Goal: Task Accomplishment & Management: Complete application form

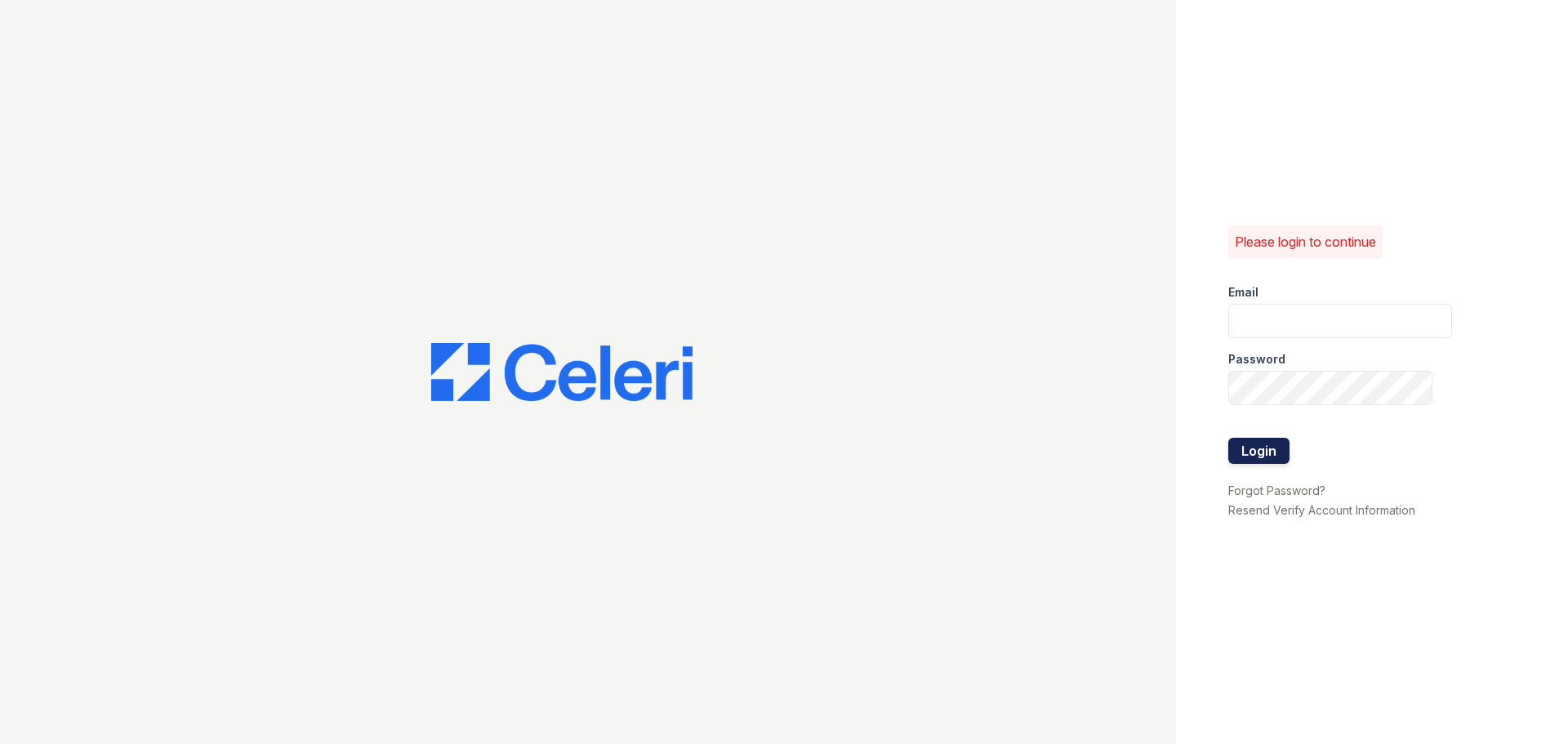
type input "[PERSON_NAME][EMAIL_ADDRESS][DOMAIN_NAME]"
click at [1260, 451] on button "Login" at bounding box center [1259, 450] width 62 height 26
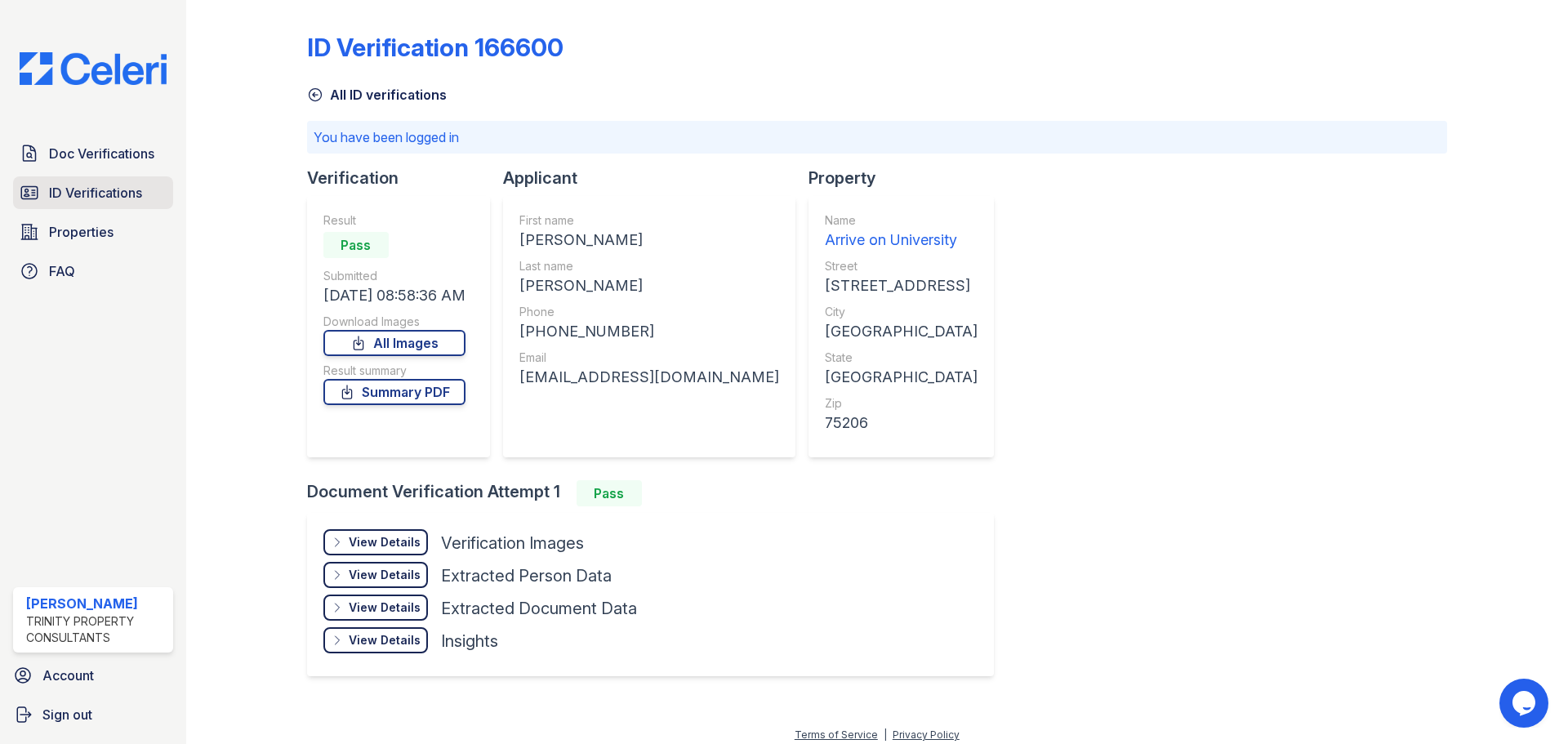
click at [109, 186] on span "ID Verifications" at bounding box center [95, 193] width 93 height 20
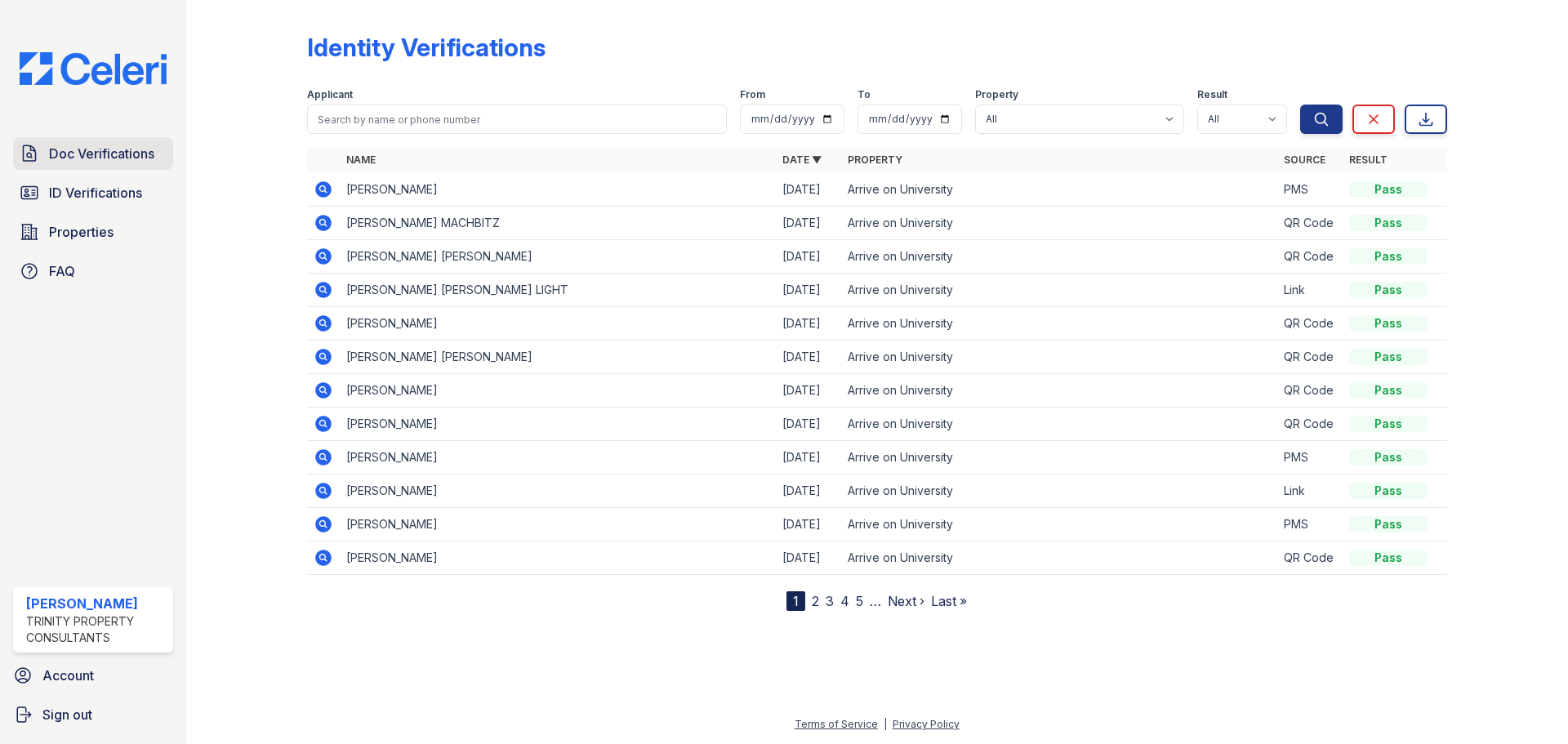
click at [119, 152] on span "Doc Verifications" at bounding box center [101, 154] width 105 height 20
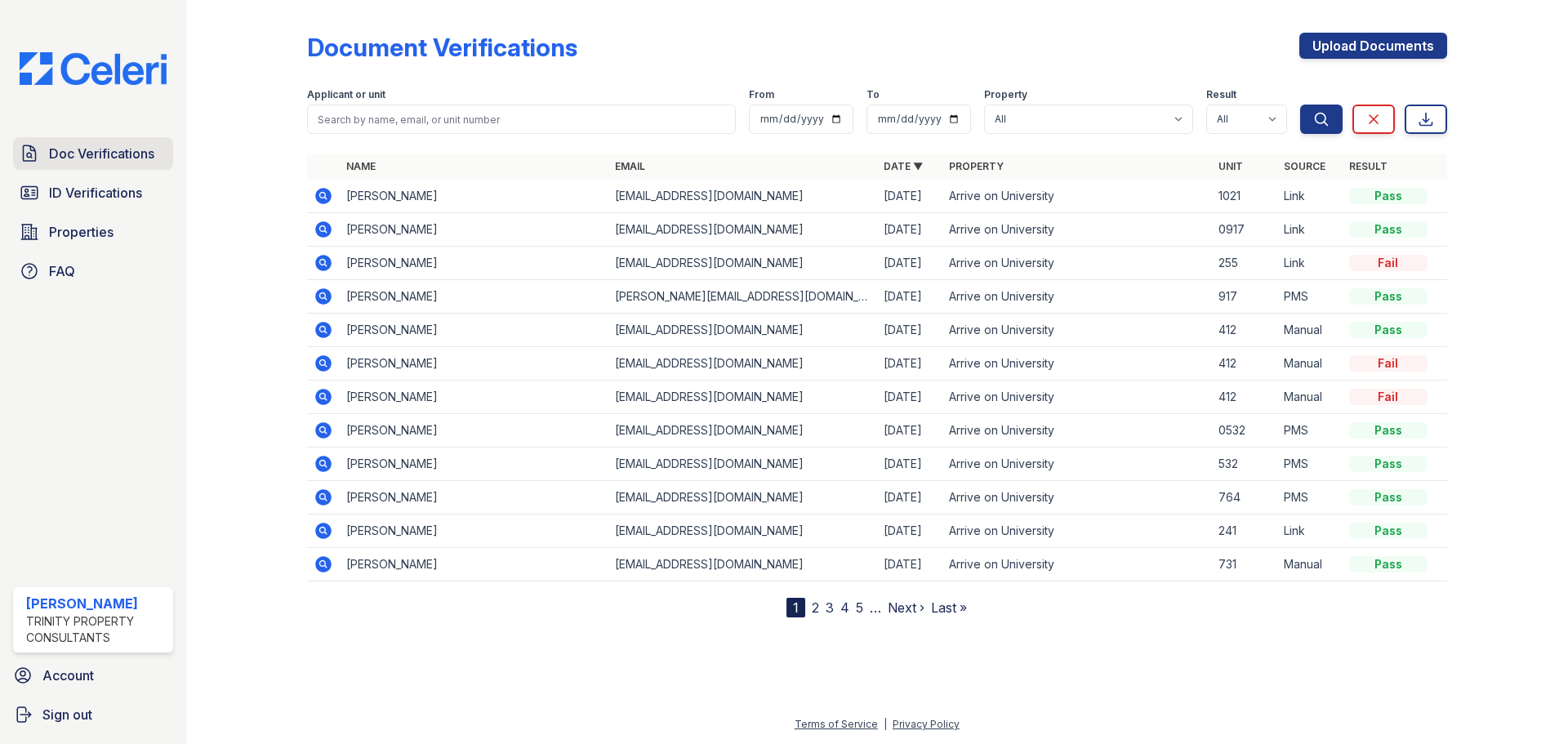
click at [128, 164] on link "Doc Verifications" at bounding box center [92, 154] width 160 height 33
click at [108, 157] on span "Doc Verifications" at bounding box center [101, 154] width 105 height 20
click at [1415, 50] on link "Upload Documents" at bounding box center [1372, 45] width 148 height 26
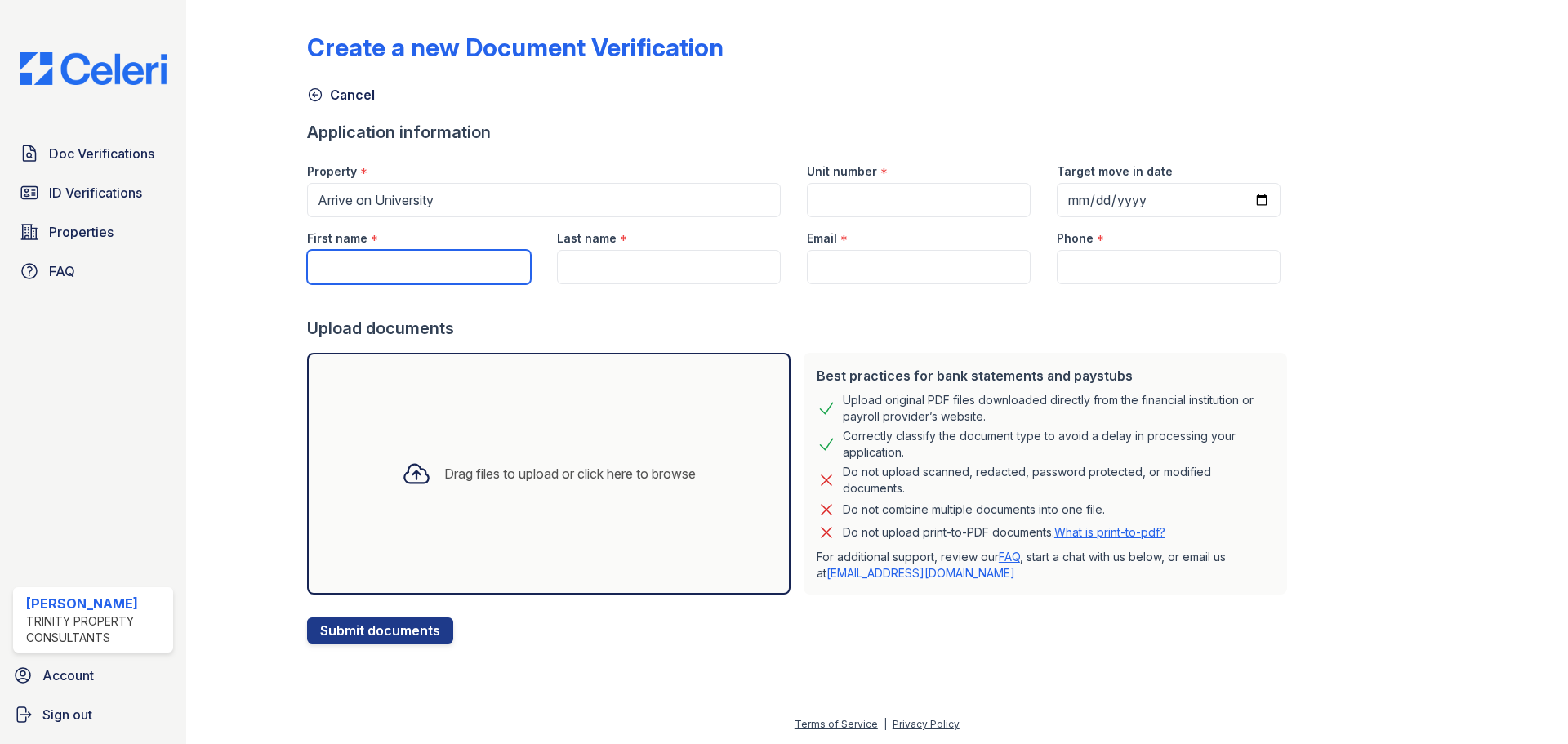
click at [424, 268] on input "First name" at bounding box center [418, 267] width 224 height 34
type input "Ariel"
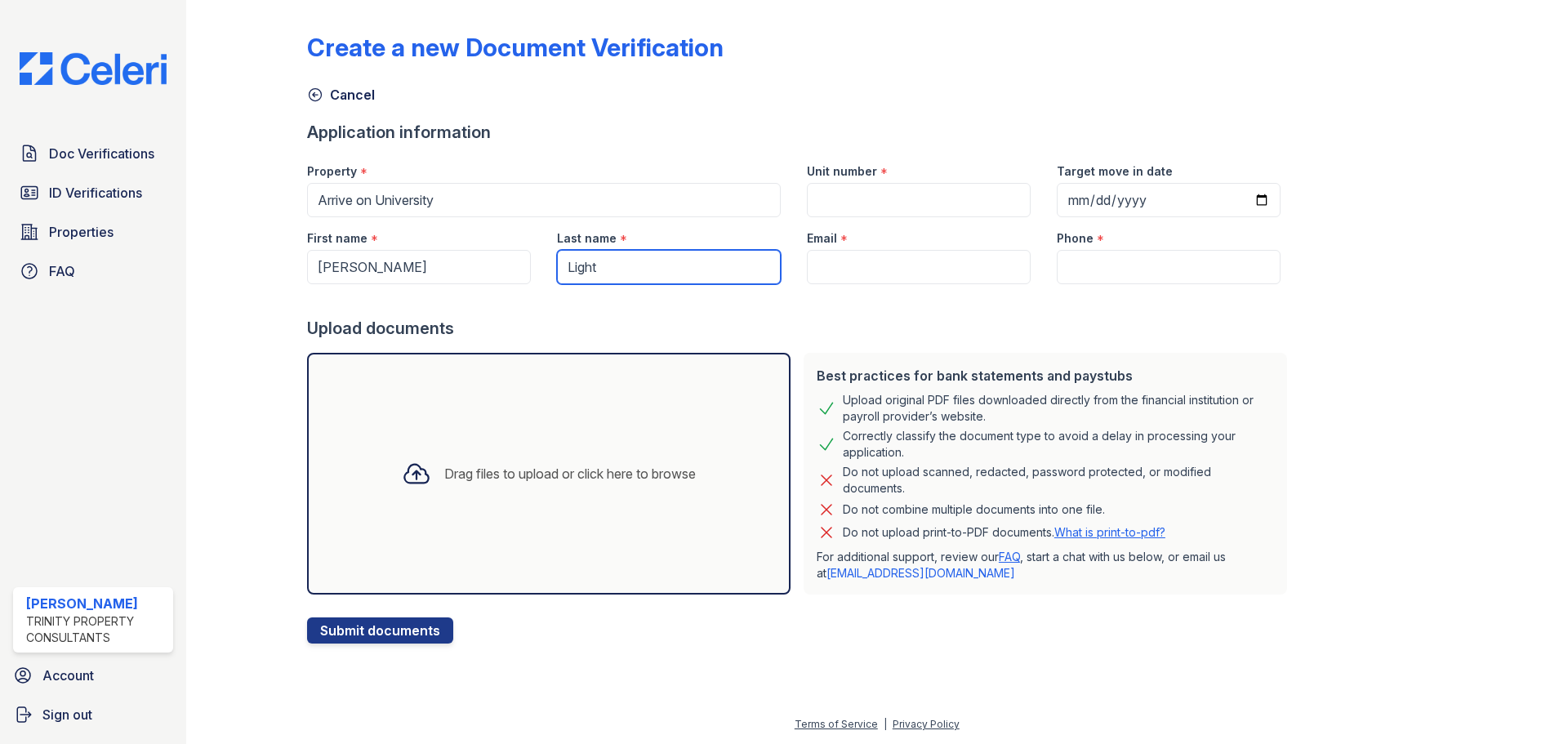
type input "Light"
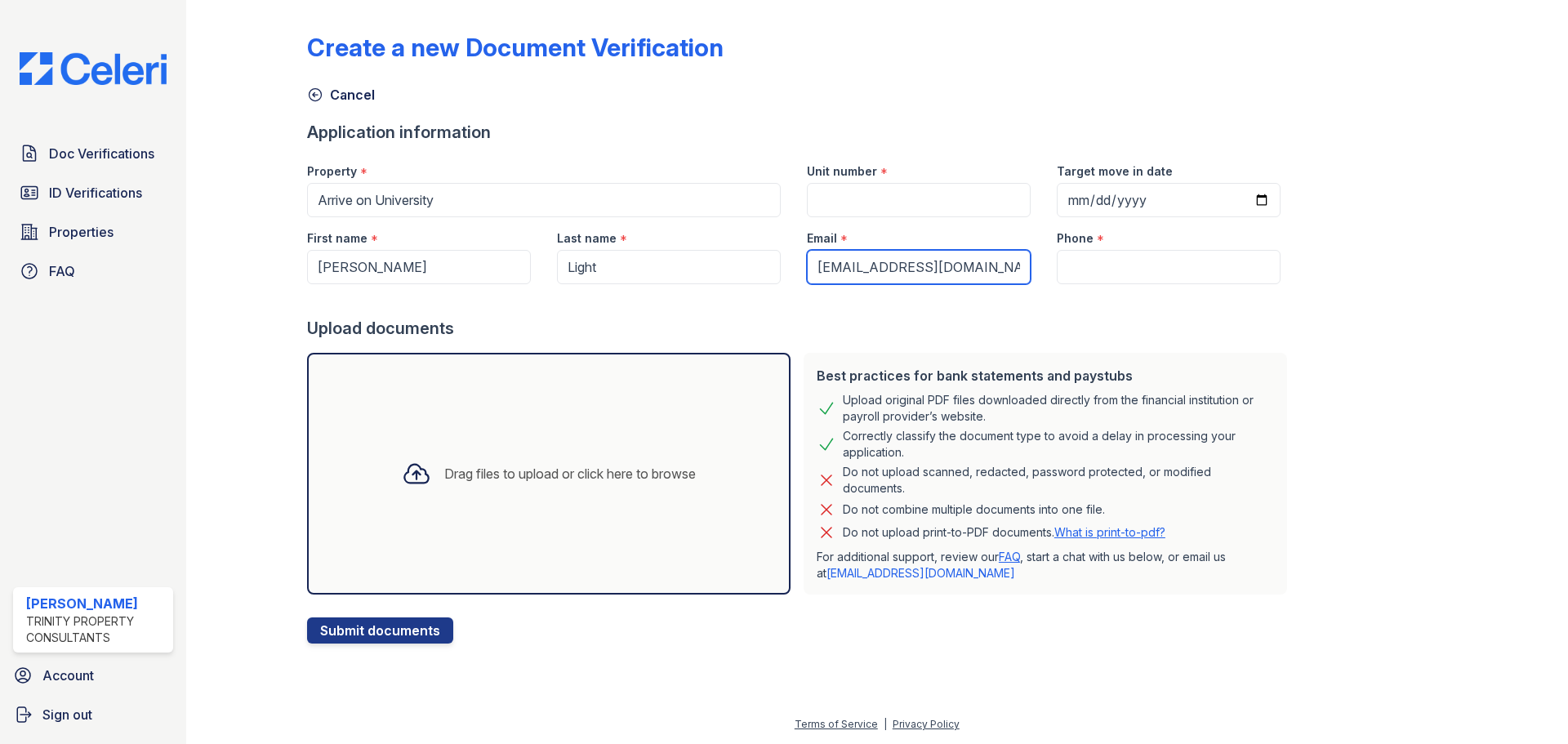
type input "[EMAIL_ADDRESS][DOMAIN_NAME]"
click at [876, 193] on input "Unit number" at bounding box center [918, 200] width 224 height 34
type input "314"
click at [1245, 202] on input "Target move in date" at bounding box center [1168, 200] width 224 height 34
type input "2025-10-09"
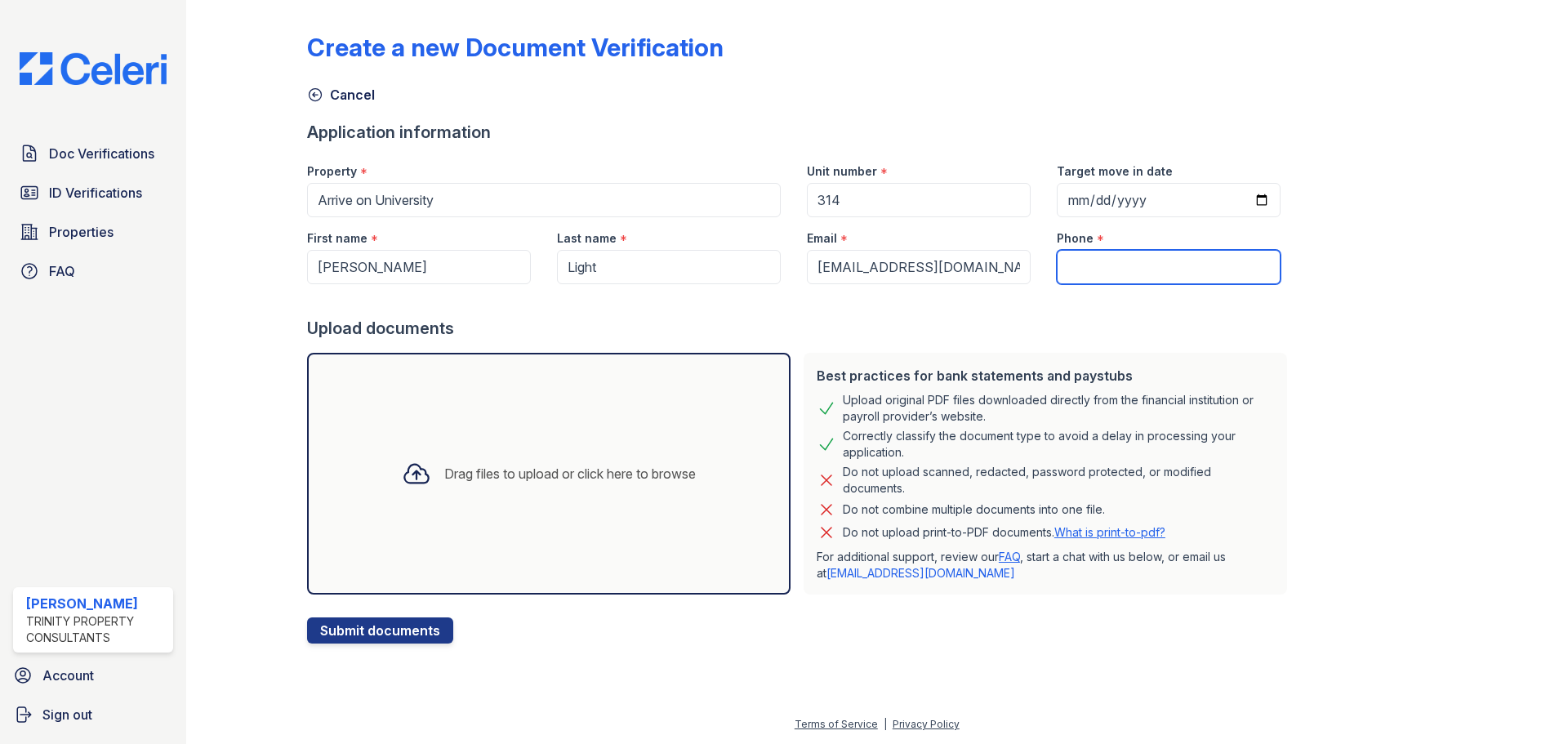
click at [1102, 265] on input "Phone" at bounding box center [1168, 267] width 224 height 34
type input "6506190411"
click at [1495, 256] on div at bounding box center [1494, 325] width 95 height 637
click at [1368, 287] on div "Create a new Document Verification Cancel Application information Property * Ar…" at bounding box center [876, 325] width 1140 height 637
click at [445, 479] on div "Drag files to upload or click here to browse" at bounding box center [570, 473] width 252 height 20
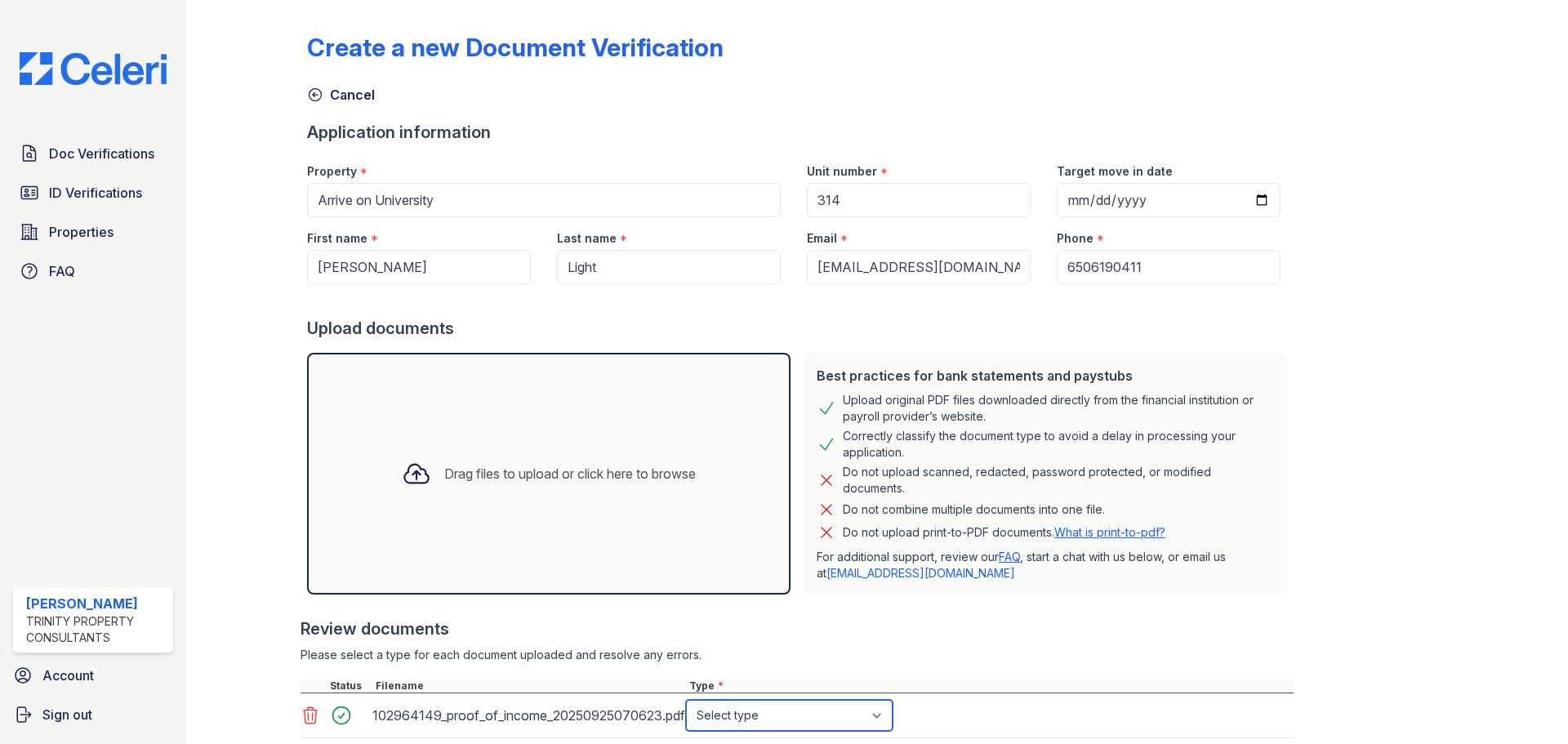
click at [860, 712] on select "Select type Paystub Bank Statement Offer Letter Tax Documents Benefit Award Let…" at bounding box center [789, 715] width 206 height 31
select select "offer_letter"
click at [686, 700] on select "Select type Paystub Bank Statement Offer Letter Tax Documents Benefit Award Let…" at bounding box center [789, 715] width 206 height 31
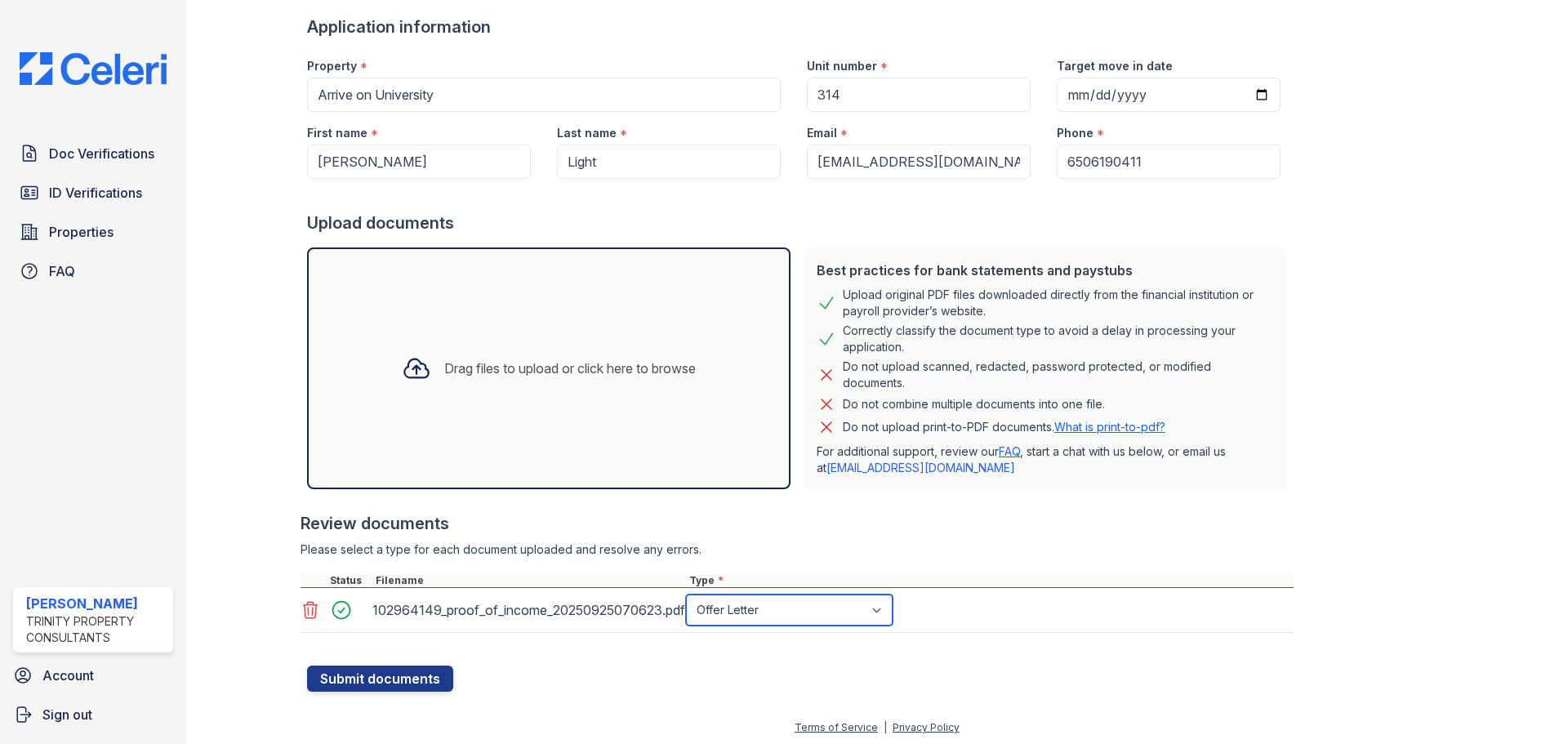
scroll to position [109, 0]
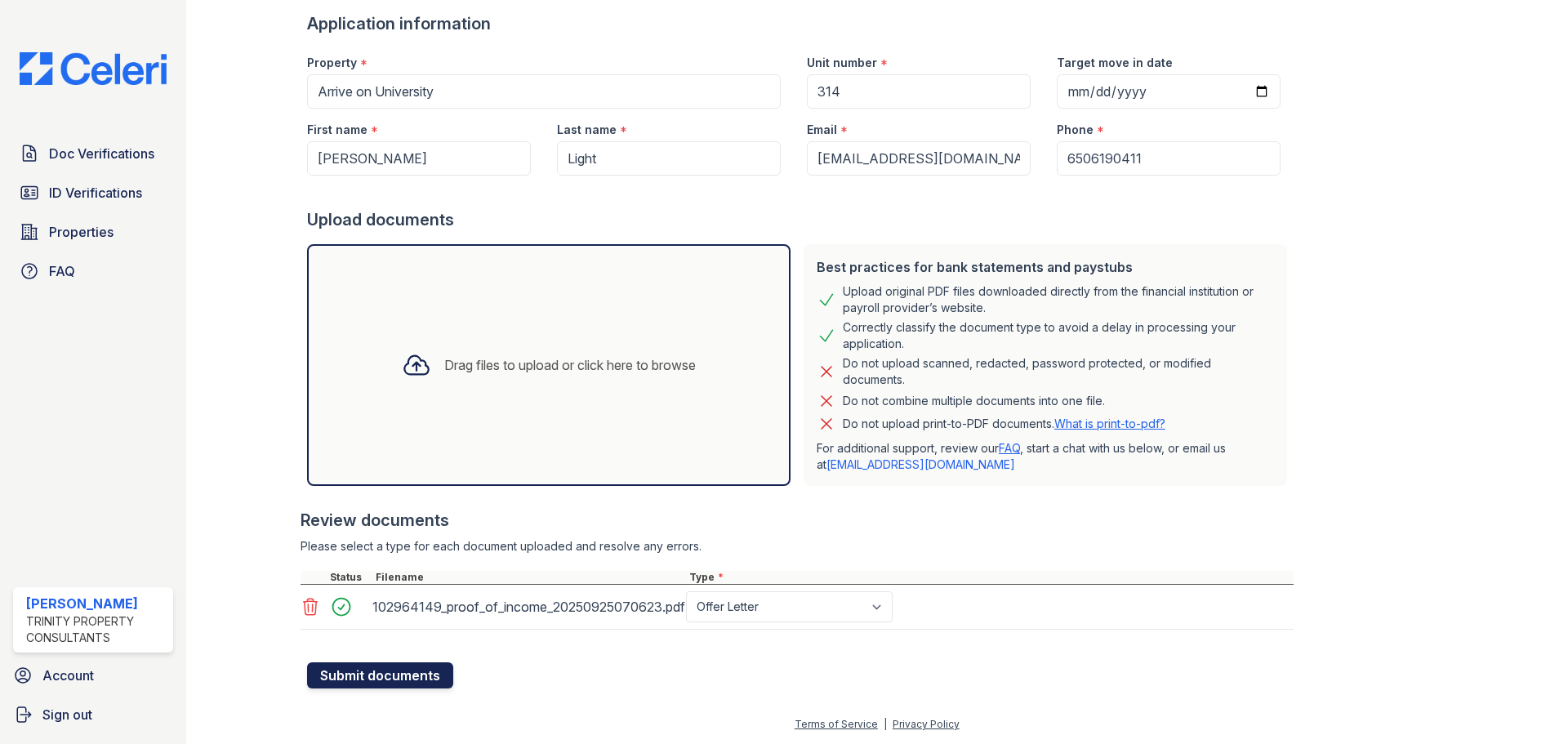
click at [391, 673] on button "Submit documents" at bounding box center [379, 674] width 146 height 26
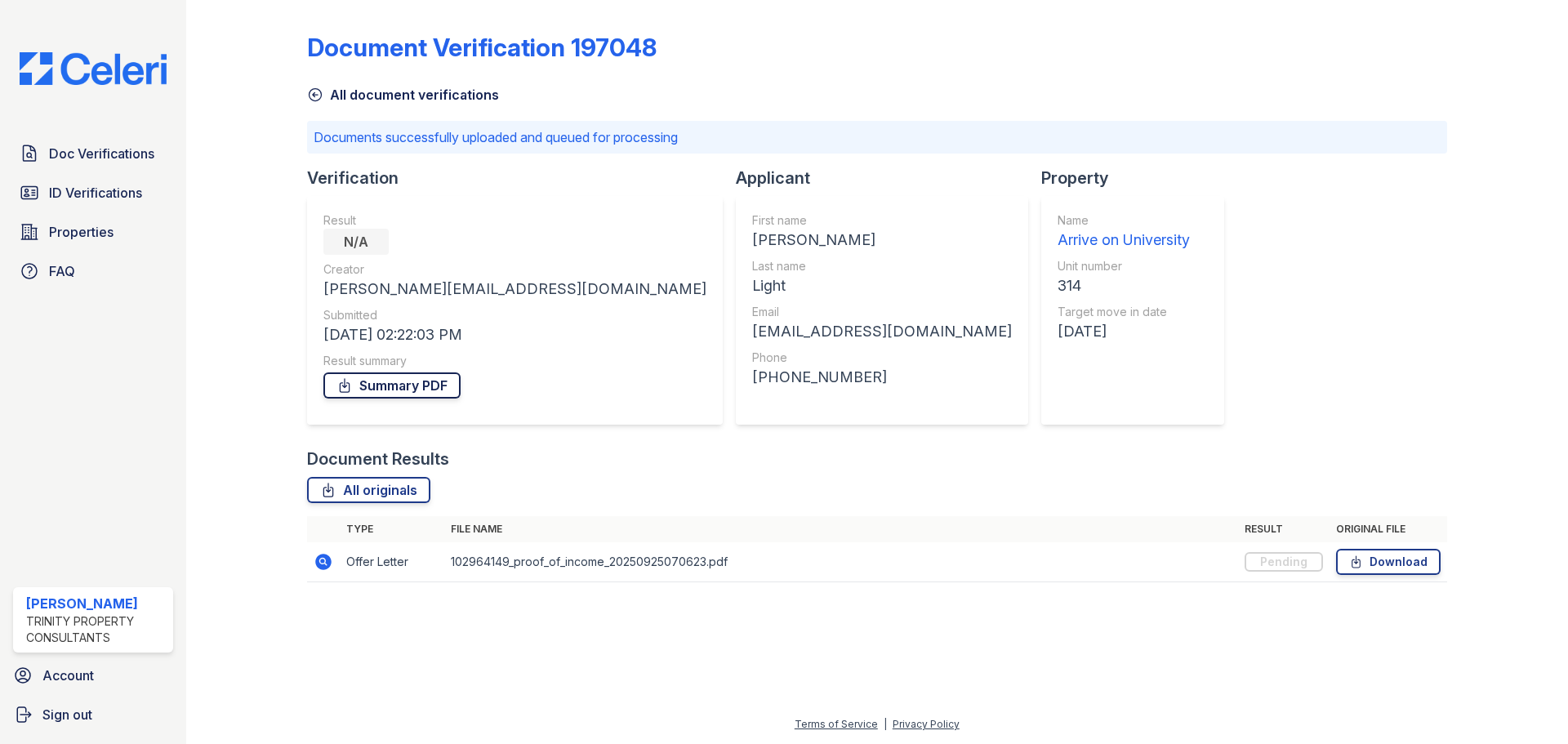
click at [383, 382] on link "Summary PDF" at bounding box center [392, 385] width 138 height 26
click at [87, 196] on span "ID Verifications" at bounding box center [95, 193] width 93 height 20
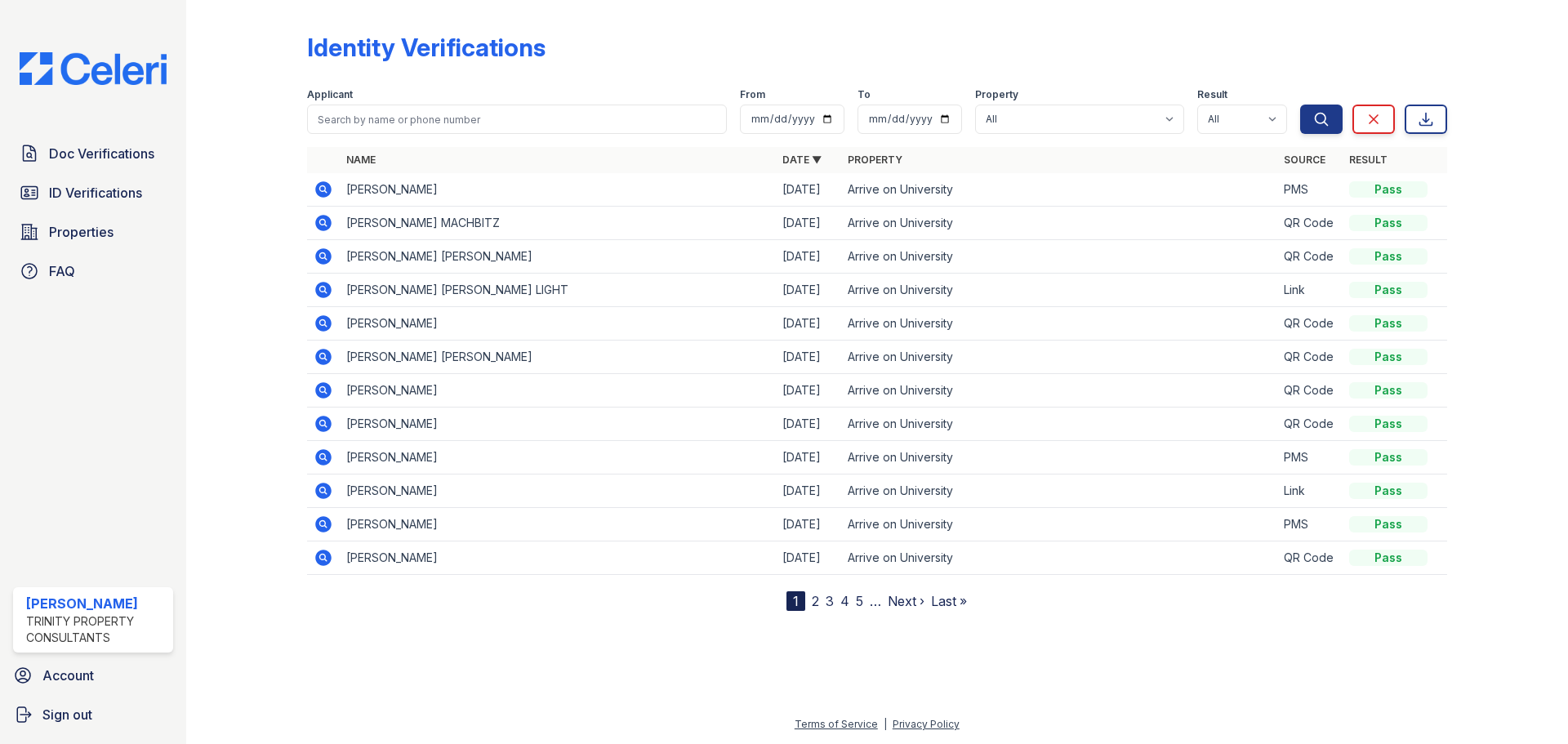
click at [329, 219] on icon at bounding box center [323, 223] width 16 height 16
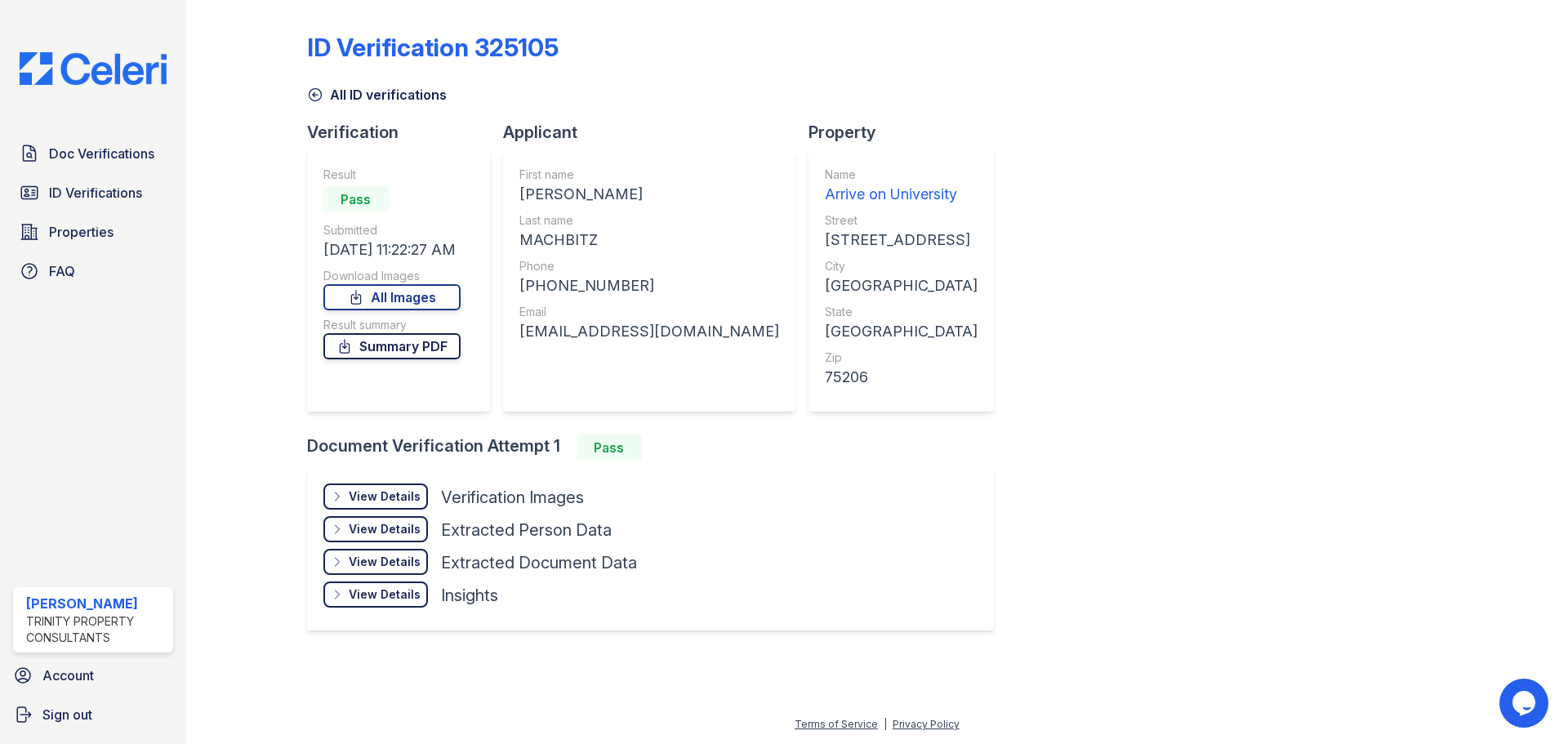
click at [406, 346] on link "Summary PDF" at bounding box center [392, 346] width 138 height 26
click at [367, 494] on div "View Details" at bounding box center [384, 496] width 72 height 16
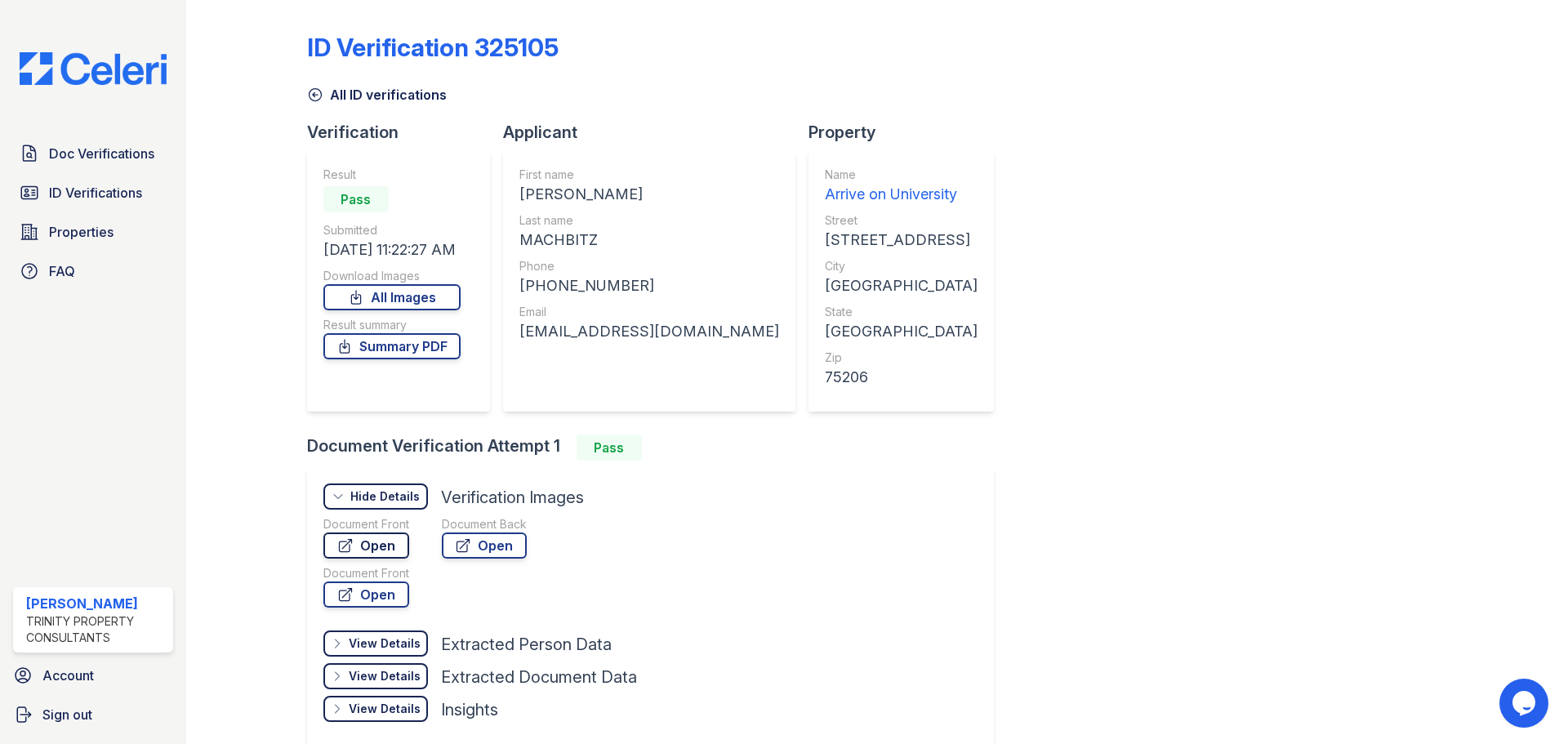
click at [395, 546] on link "Open" at bounding box center [366, 545] width 86 height 26
click at [91, 195] on span "ID Verifications" at bounding box center [95, 193] width 93 height 20
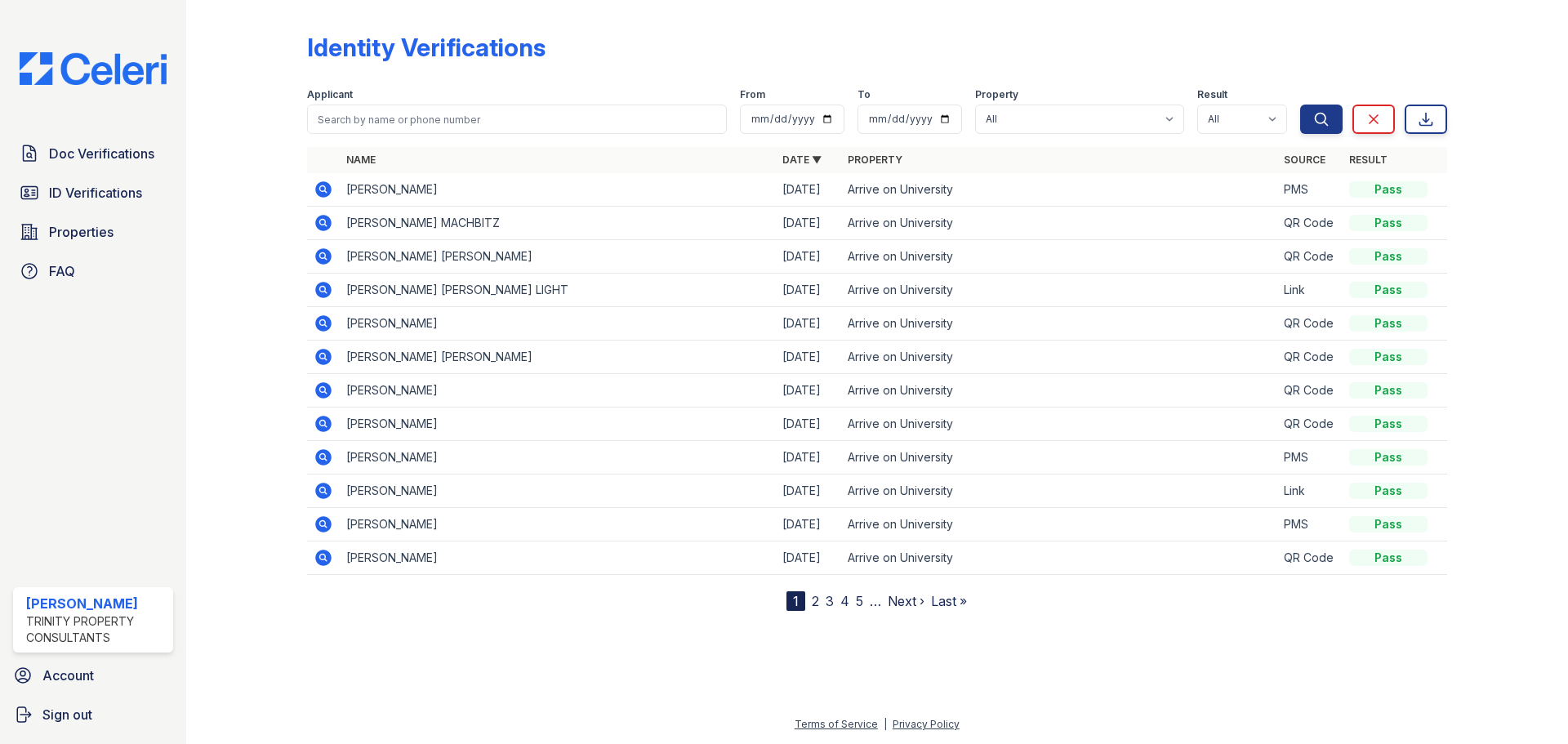
click at [328, 284] on icon at bounding box center [323, 290] width 16 height 16
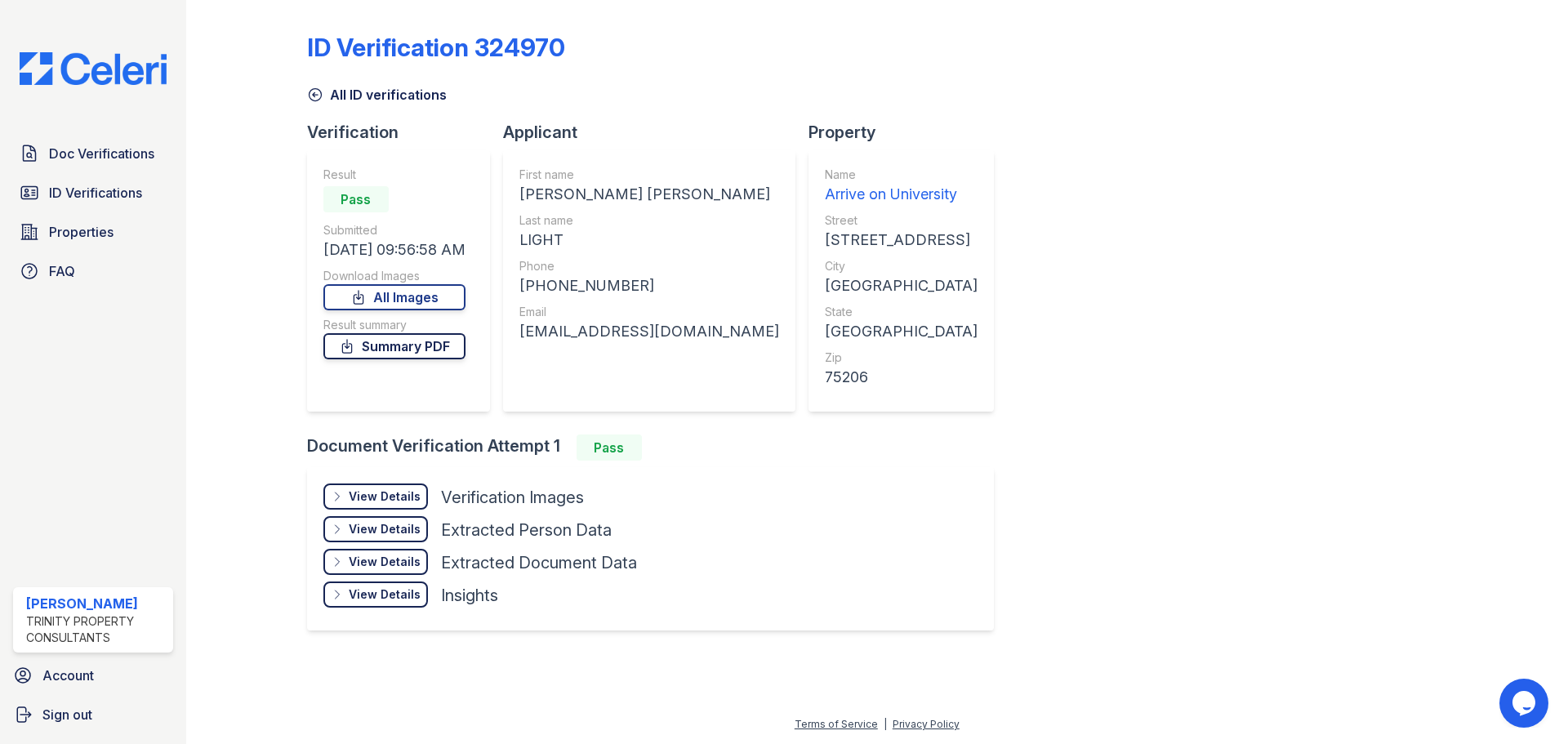
click at [412, 345] on link "Summary PDF" at bounding box center [394, 346] width 142 height 26
click at [368, 490] on div "View Details" at bounding box center [384, 496] width 72 height 16
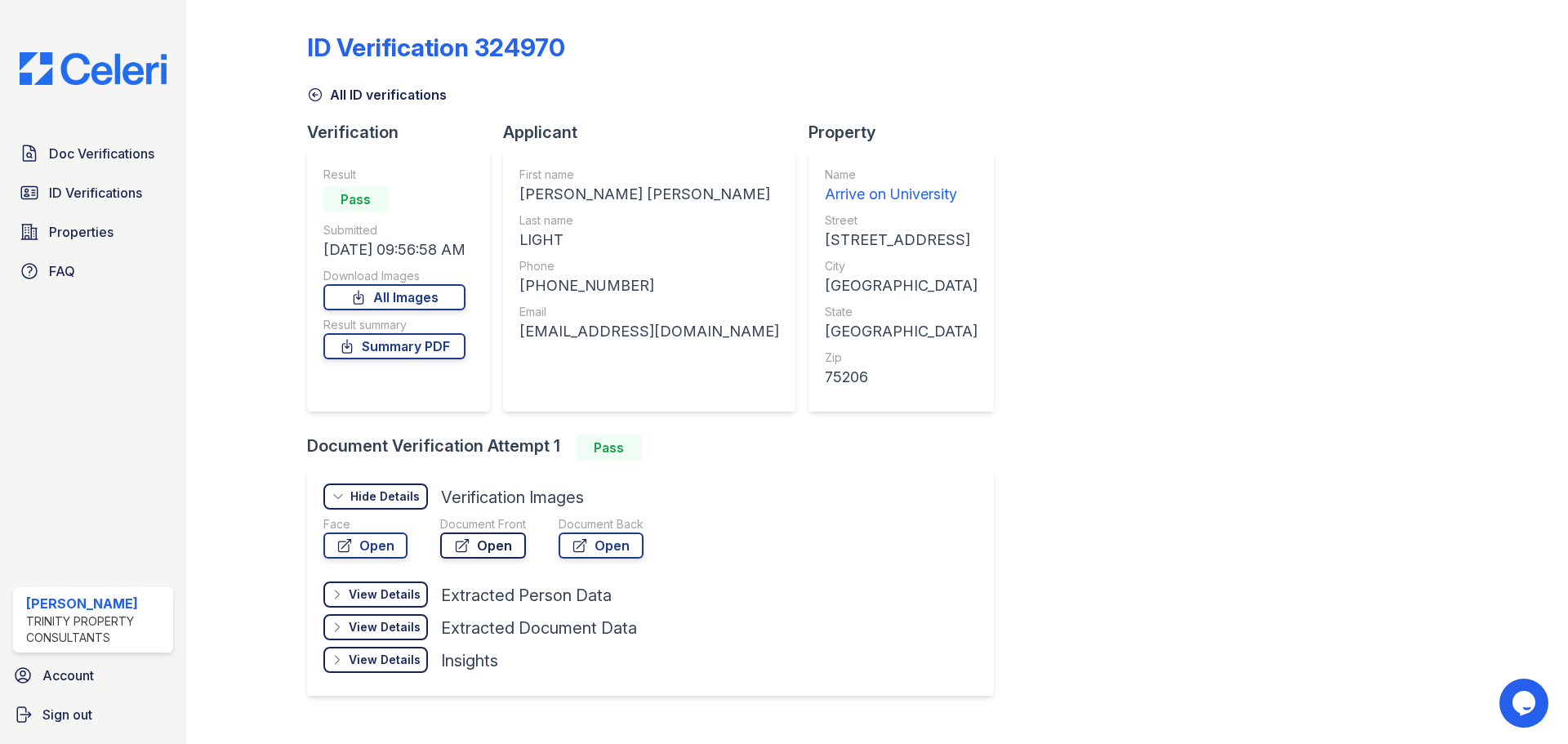
click at [489, 546] on link "Open" at bounding box center [483, 545] width 86 height 26
